Goal: Complete application form

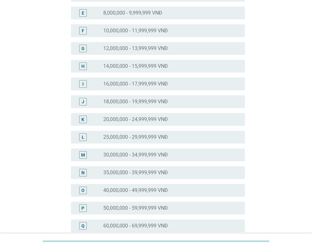
scroll to position [190, 0]
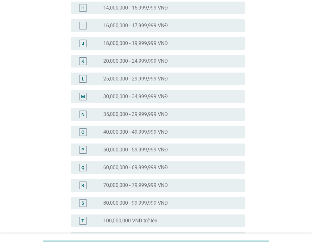
click at [145, 132] on label "40,000,000 - 49,999,999 VNĐ" at bounding box center [135, 132] width 65 height 6
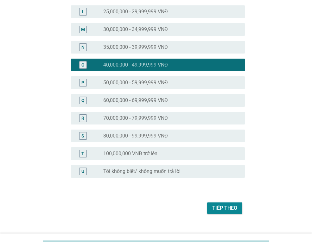
scroll to position [267, 0]
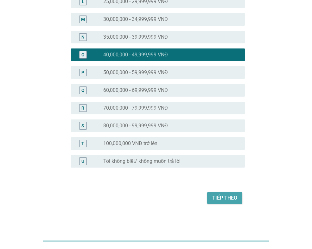
click at [224, 199] on div "Tiếp theo" at bounding box center [224, 198] width 25 height 8
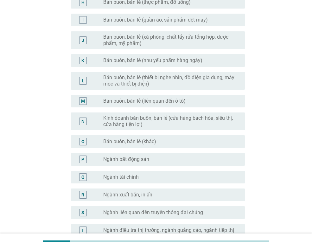
scroll to position [222, 0]
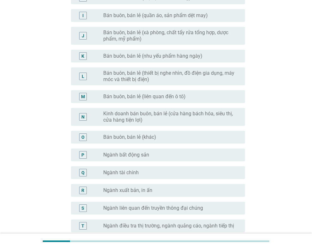
drag, startPoint x: 168, startPoint y: 137, endPoint x: 170, endPoint y: 140, distance: 3.4
click at [168, 138] on div "radio_button_unchecked Bán buôn, bán lẻ (khác)" at bounding box center [168, 137] width 131 height 6
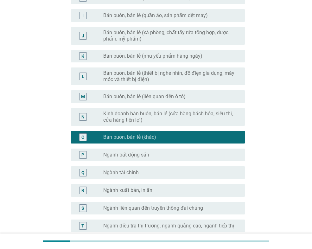
scroll to position [304, 0]
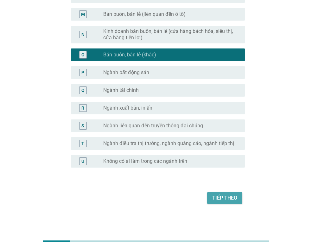
click at [217, 197] on div "Tiếp theo" at bounding box center [224, 198] width 25 height 8
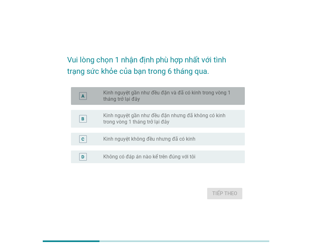
click at [140, 97] on label "Kinh nguyệt gần như đều đặn và đã có kinh trong vòng 1 tháng trở lại đây" at bounding box center [168, 96] width 131 height 13
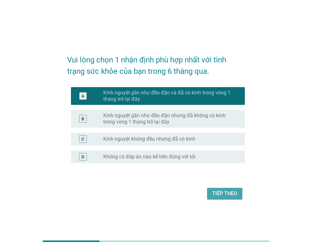
click at [230, 194] on div "Tiếp theo" at bounding box center [224, 194] width 25 height 8
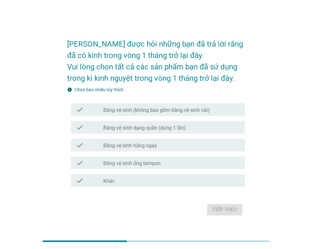
click at [159, 110] on label "Băng vệ sinh (không bao gồm băng vệ sinh vải)" at bounding box center [156, 110] width 106 height 6
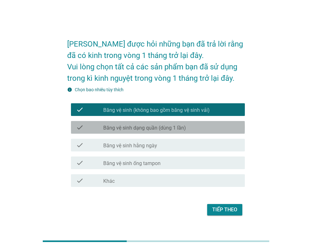
click at [162, 127] on label "Băng vệ sinh dạng quần (dùng 1 lần)" at bounding box center [144, 128] width 83 height 6
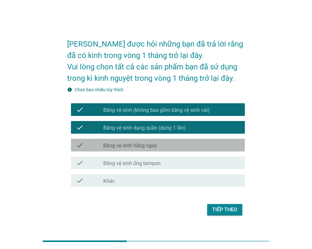
click at [164, 143] on div "check_box_outline_blank Băng vệ sinh hằng ngày" at bounding box center [171, 145] width 136 height 8
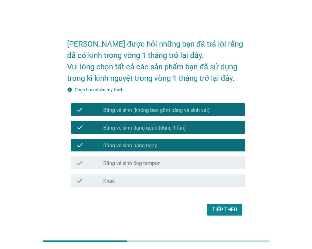
click at [225, 212] on div "Tiếp theo" at bounding box center [224, 210] width 25 height 8
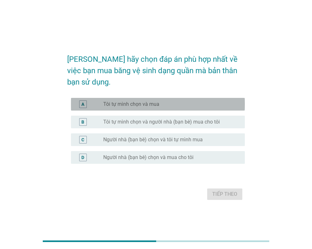
click at [138, 101] on label "Tôi tự mình chọn và mua" at bounding box center [131, 104] width 56 height 6
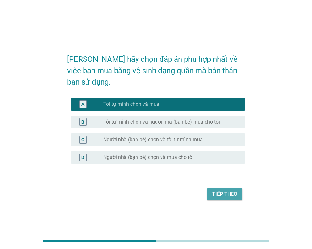
click at [217, 190] on div "Tiếp theo" at bounding box center [224, 194] width 25 height 8
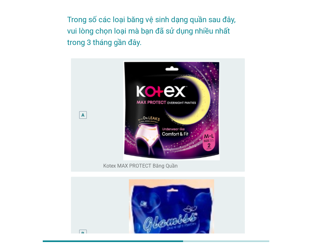
scroll to position [32, 0]
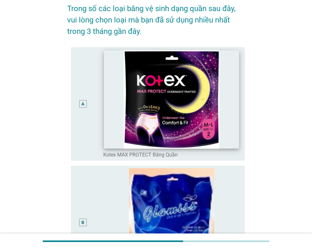
click at [153, 111] on img at bounding box center [171, 99] width 135 height 98
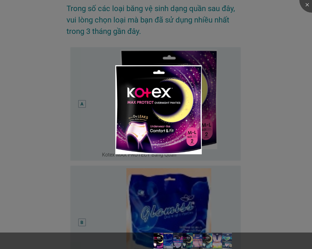
click at [111, 122] on div at bounding box center [156, 124] width 312 height 249
click at [92, 109] on div at bounding box center [156, 124] width 312 height 249
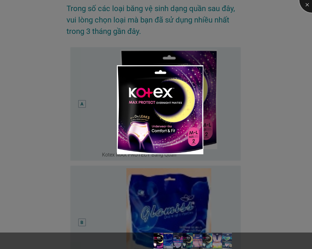
click at [309, 7] on div at bounding box center [311, -1] width 25 height 25
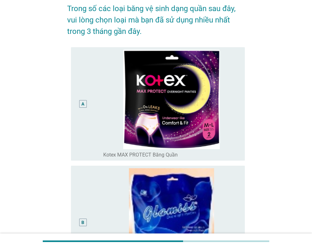
click at [85, 103] on div "A" at bounding box center [83, 104] width 8 height 8
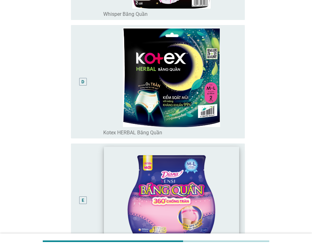
scroll to position [475, 0]
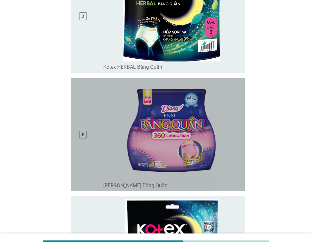
click at [83, 136] on div "E" at bounding box center [83, 134] width 3 height 7
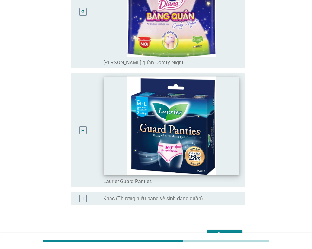
scroll to position [872, 0]
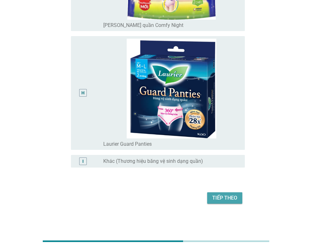
click at [215, 198] on div "Tiếp theo" at bounding box center [224, 198] width 25 height 8
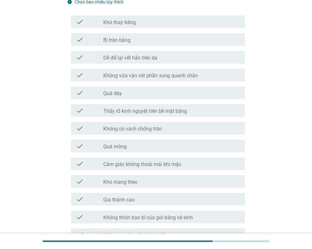
scroll to position [95, 0]
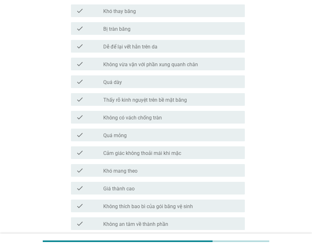
click at [154, 100] on label "Thấy rõ kinh nguyệt trên bề mặt băng" at bounding box center [145, 100] width 84 height 6
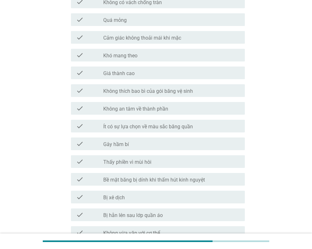
scroll to position [222, 0]
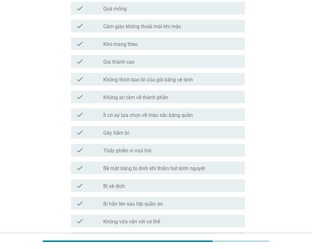
click at [124, 63] on label "Giá thành cao" at bounding box center [118, 62] width 31 height 6
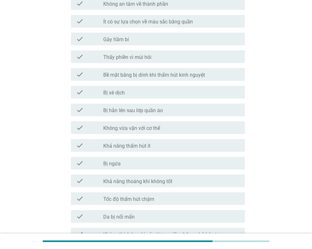
scroll to position [317, 0]
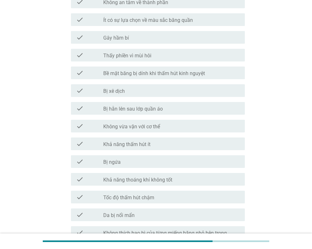
click at [162, 111] on label "Bị hằn lên sau lớp quần áo" at bounding box center [133, 109] width 60 height 6
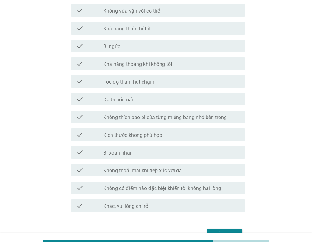
scroll to position [443, 0]
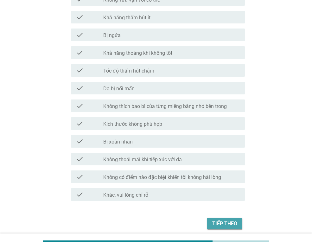
click at [225, 224] on div "Tiếp theo" at bounding box center [224, 224] width 25 height 8
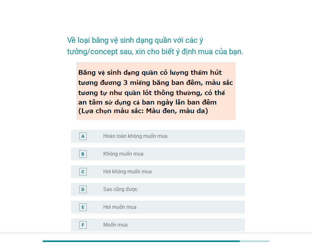
click at [159, 224] on div "radio_button_unchecked Muốn mua" at bounding box center [168, 225] width 131 height 6
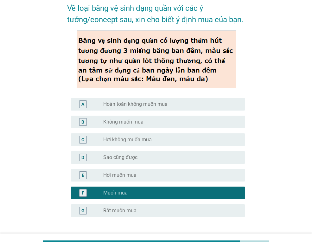
scroll to position [81, 0]
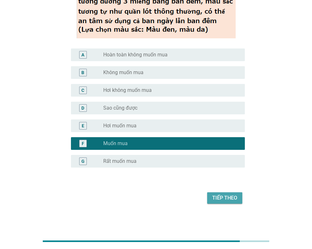
click at [227, 197] on div "Tiếp theo" at bounding box center [224, 198] width 25 height 8
